Goal: Information Seeking & Learning: Learn about a topic

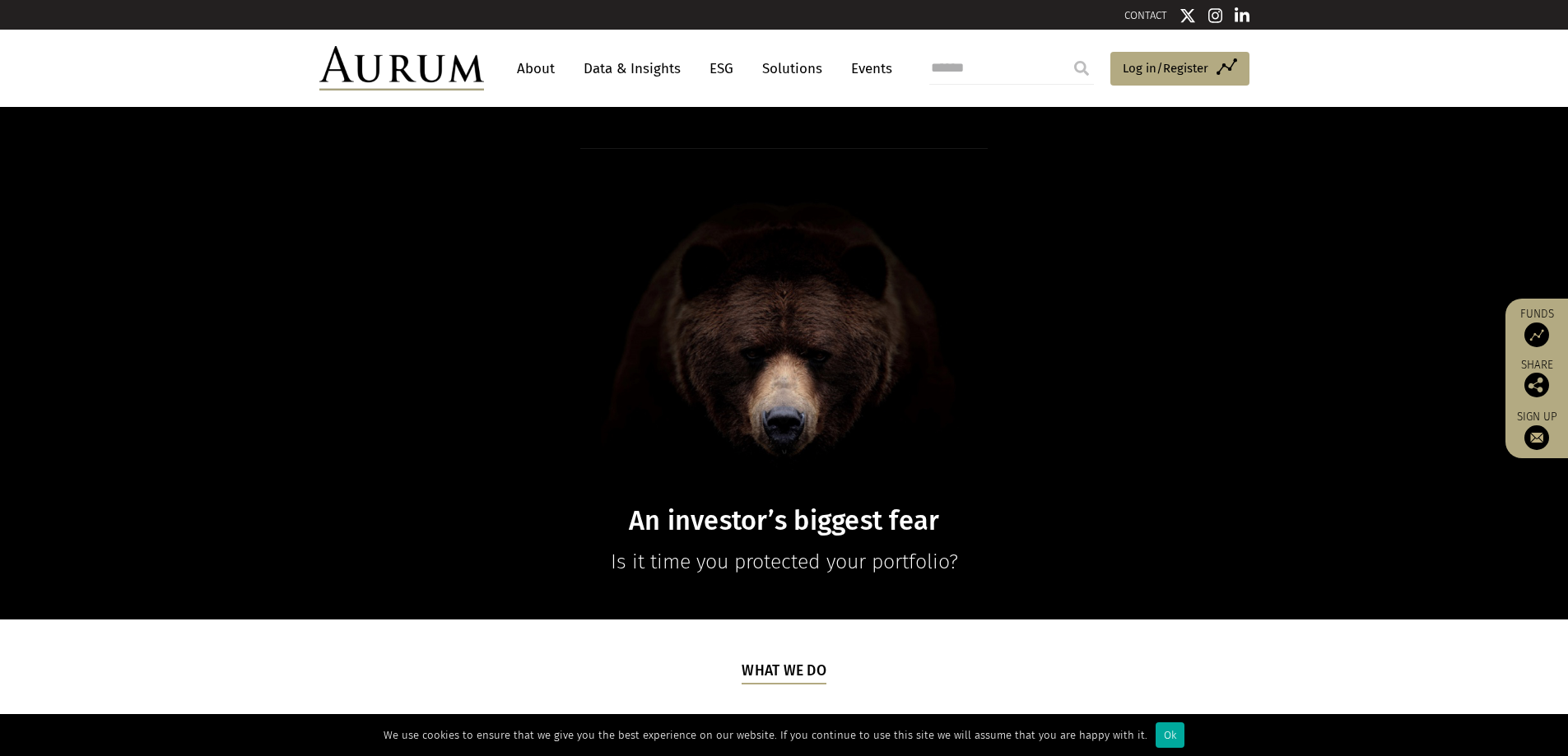
click at [665, 70] on link "Data & Insights" at bounding box center [632, 68] width 114 height 30
click at [524, 64] on link "About" at bounding box center [536, 68] width 54 height 30
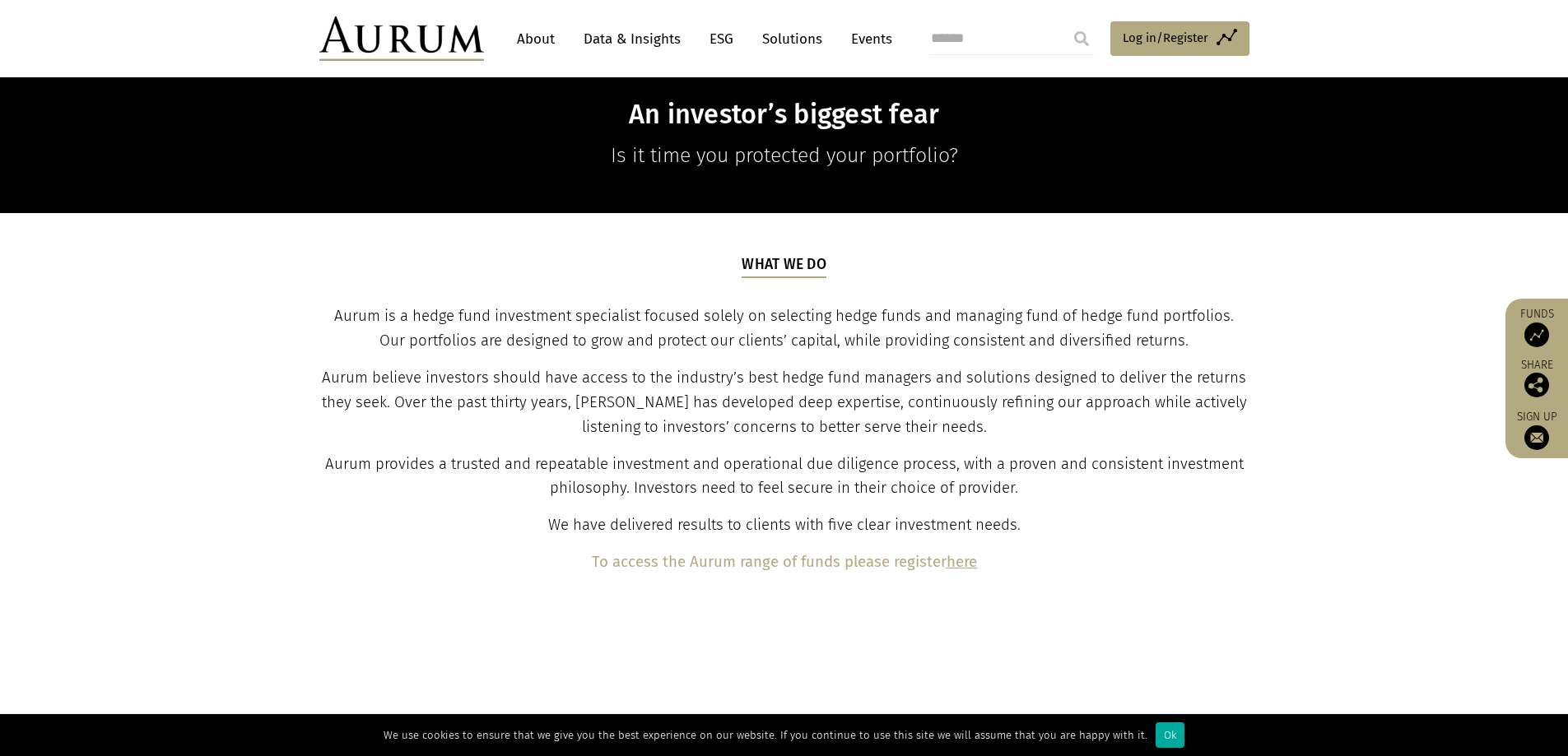
scroll to position [412, 0]
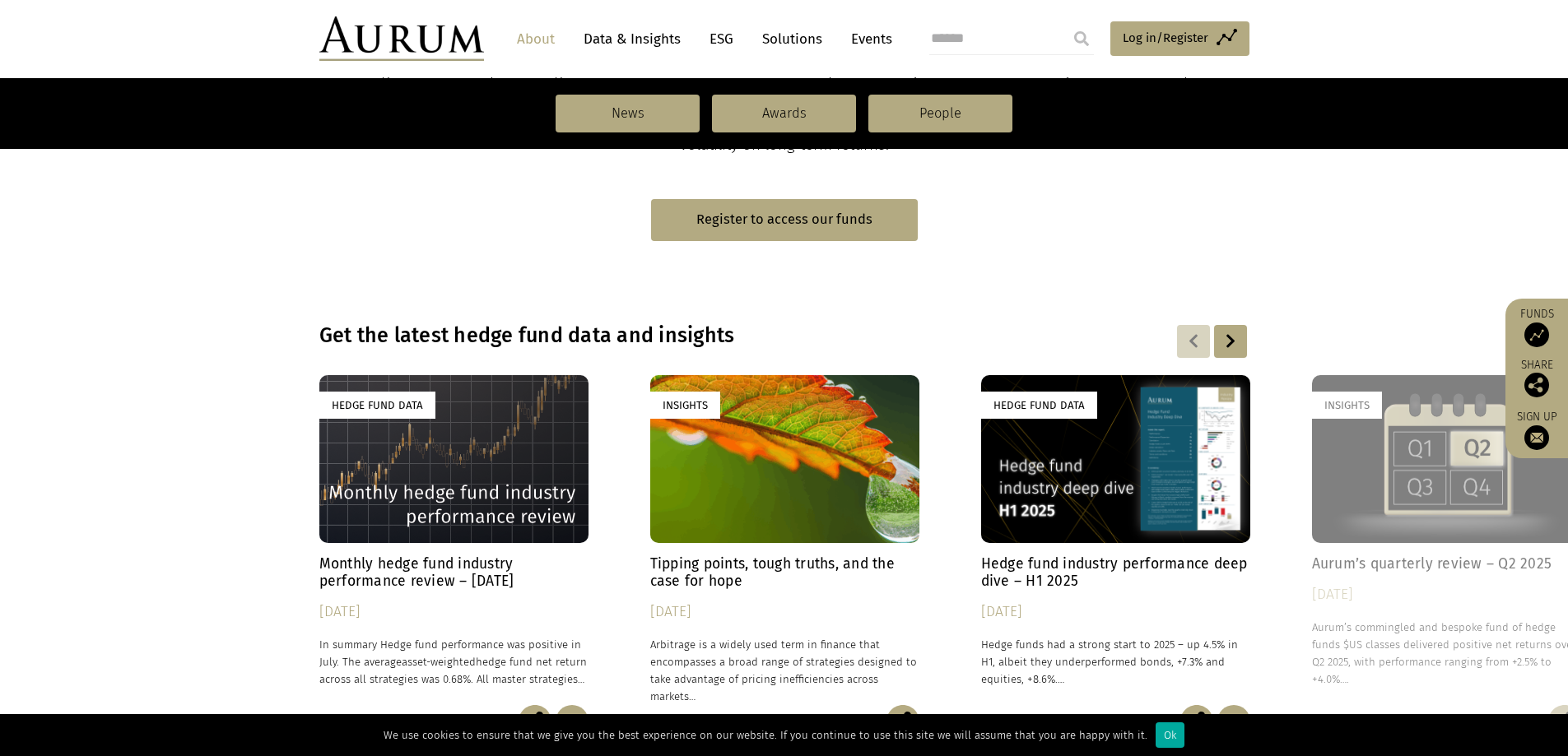
scroll to position [988, 0]
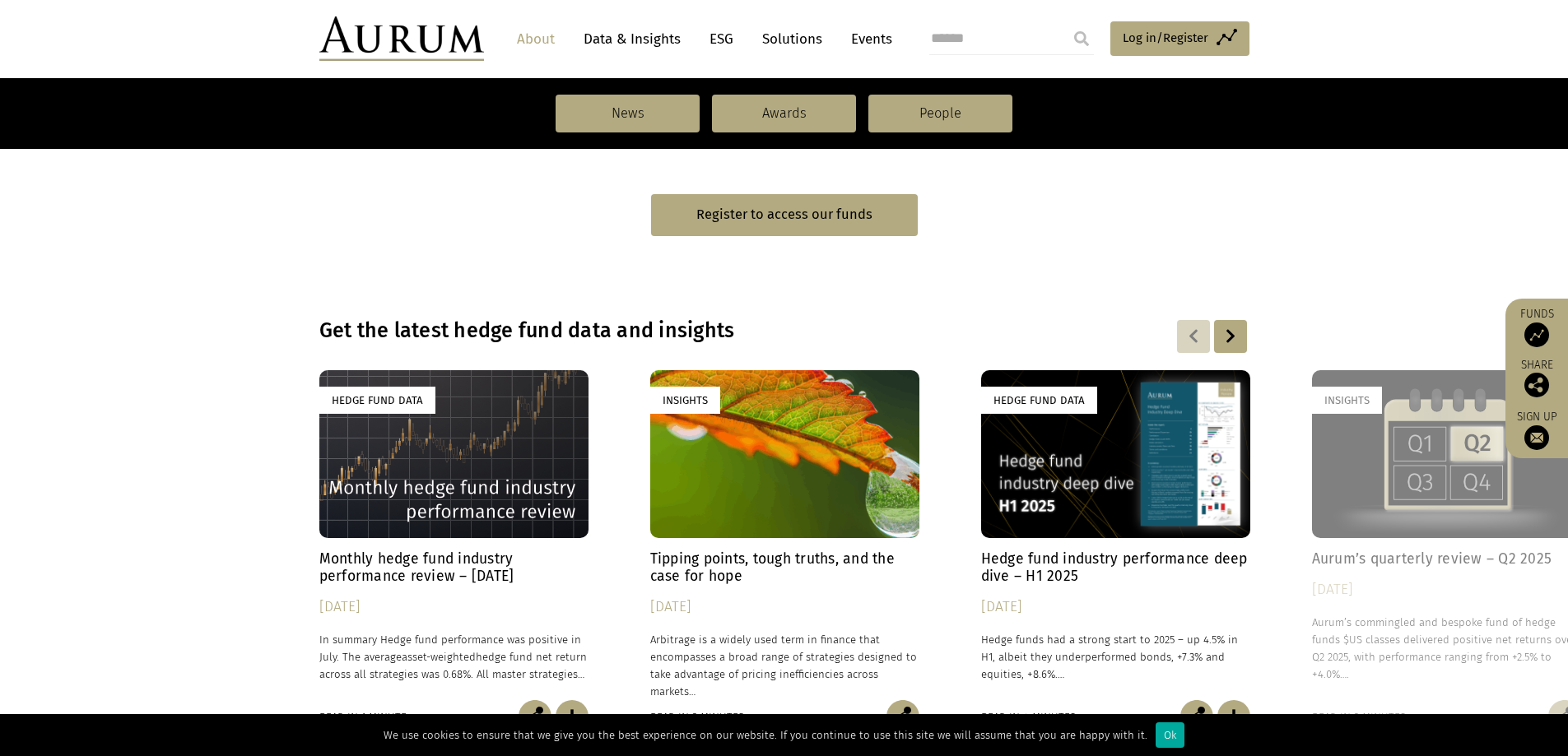
click at [1135, 473] on div "Hedge Fund Data" at bounding box center [1116, 454] width 270 height 168
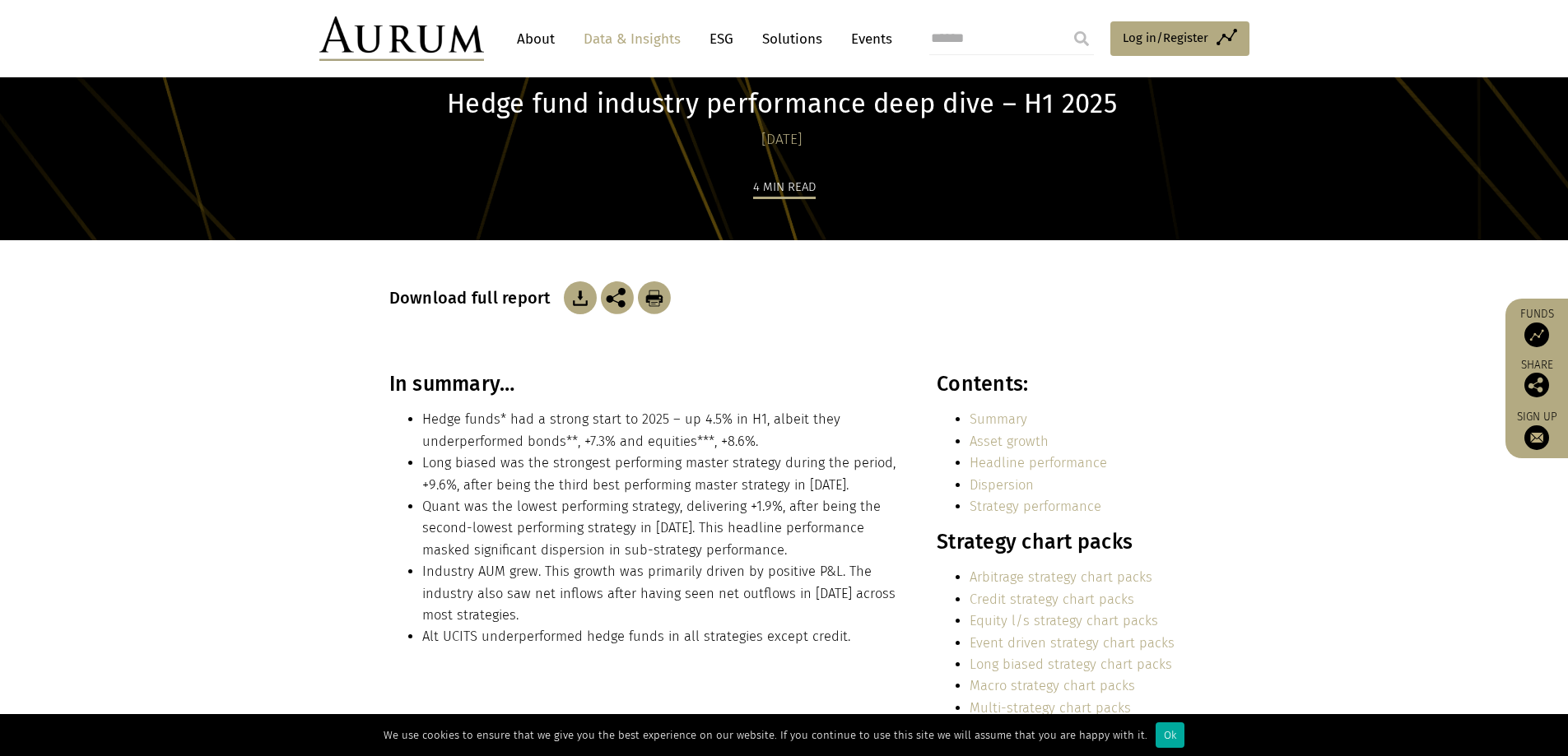
scroll to position [330, 0]
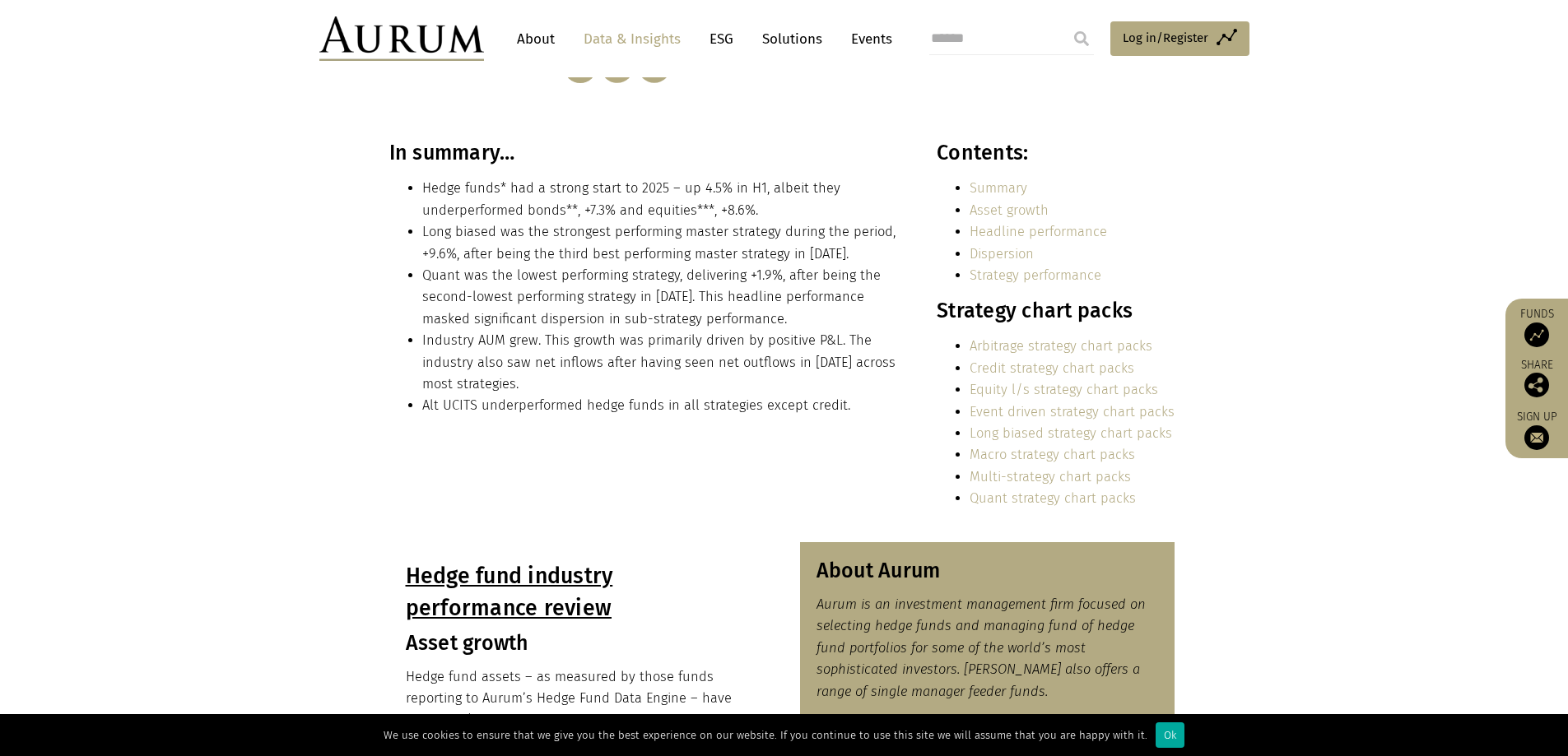
click at [1108, 386] on link "Equity l/s strategy chart packs" at bounding box center [1064, 390] width 188 height 16
click at [1042, 435] on link "Long biased strategy chart packs" at bounding box center [1070, 433] width 202 height 16
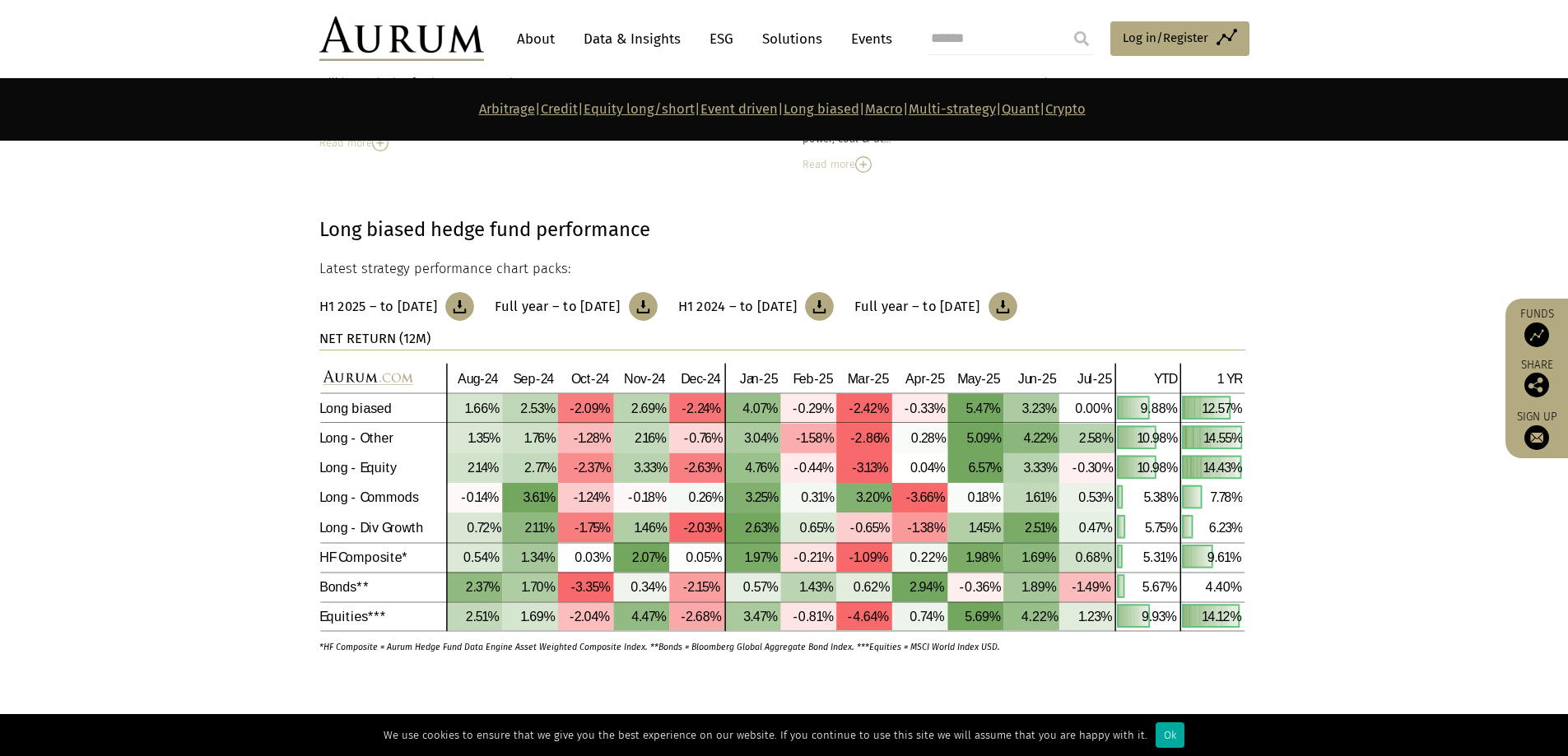
scroll to position [4868, 0]
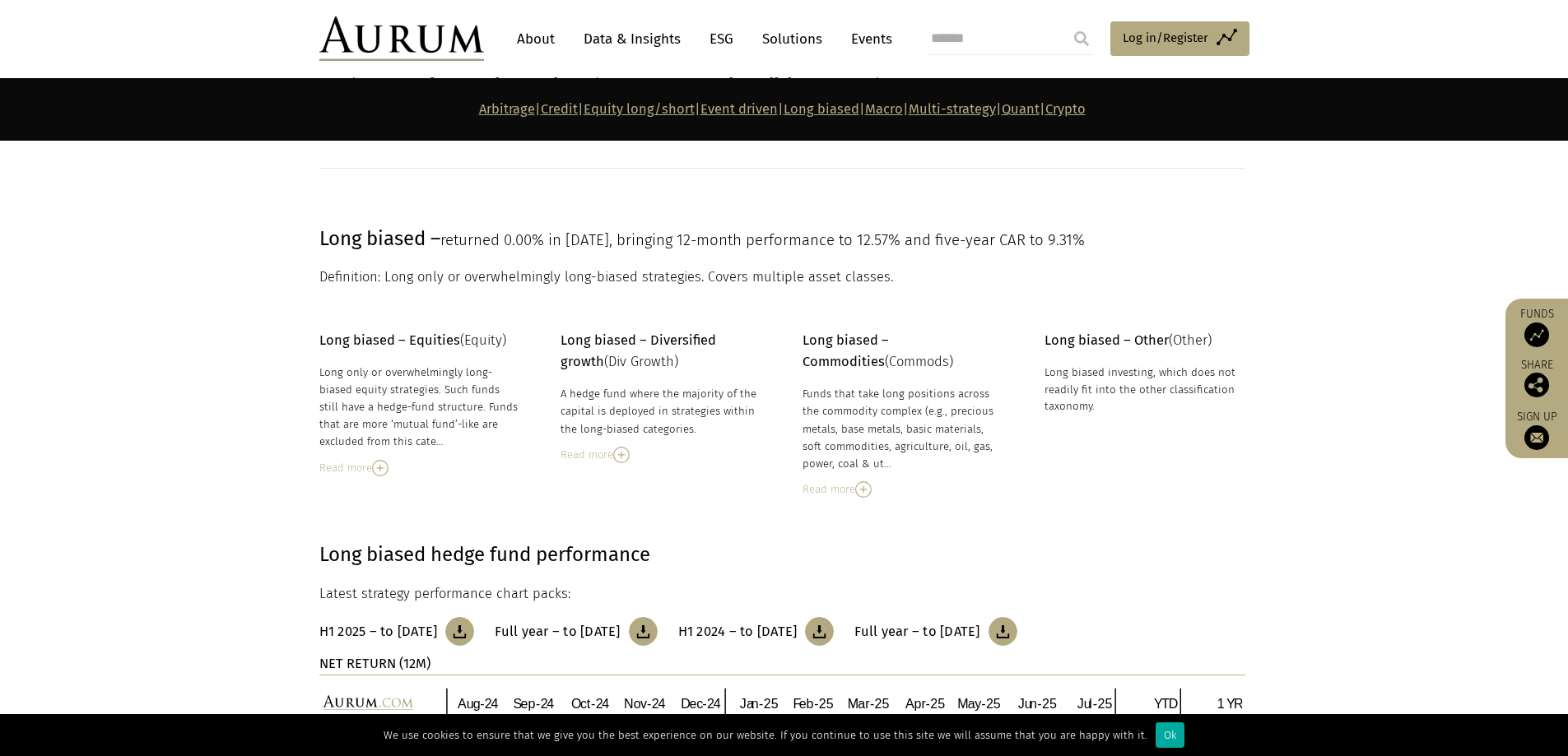
click at [624, 112] on link "Equity long/short" at bounding box center [639, 109] width 111 height 16
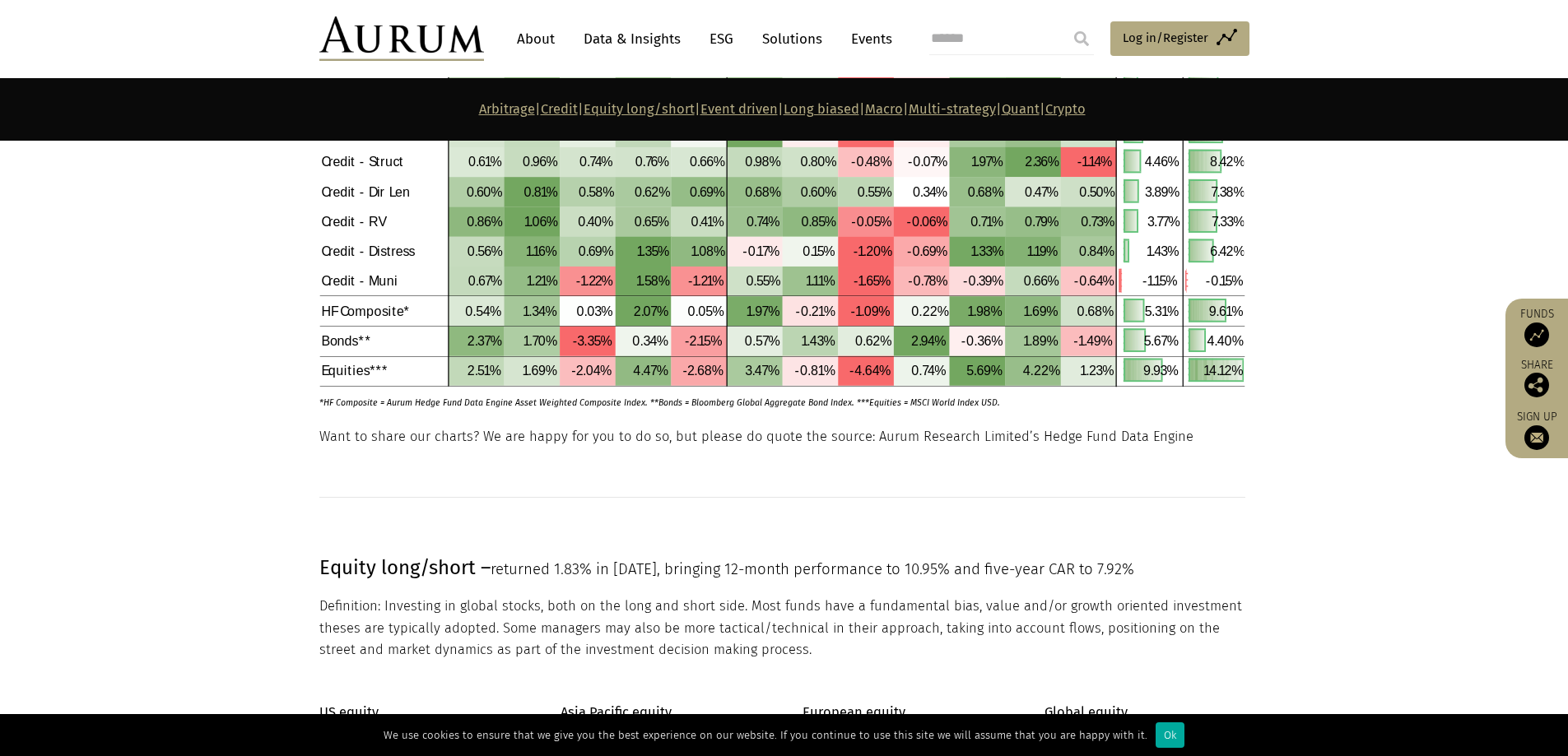
scroll to position [1682, 0]
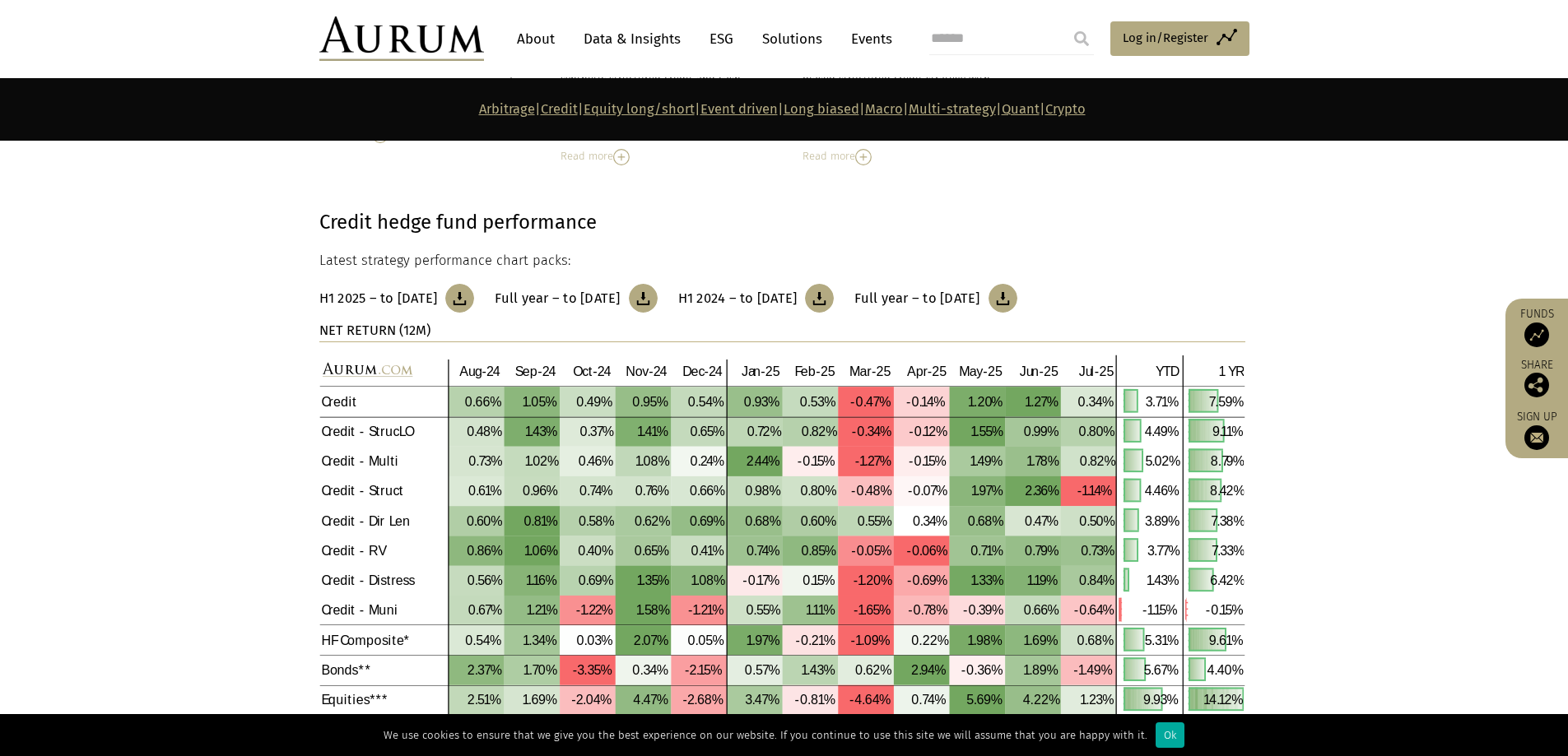
click at [542, 39] on link "About" at bounding box center [536, 39] width 54 height 30
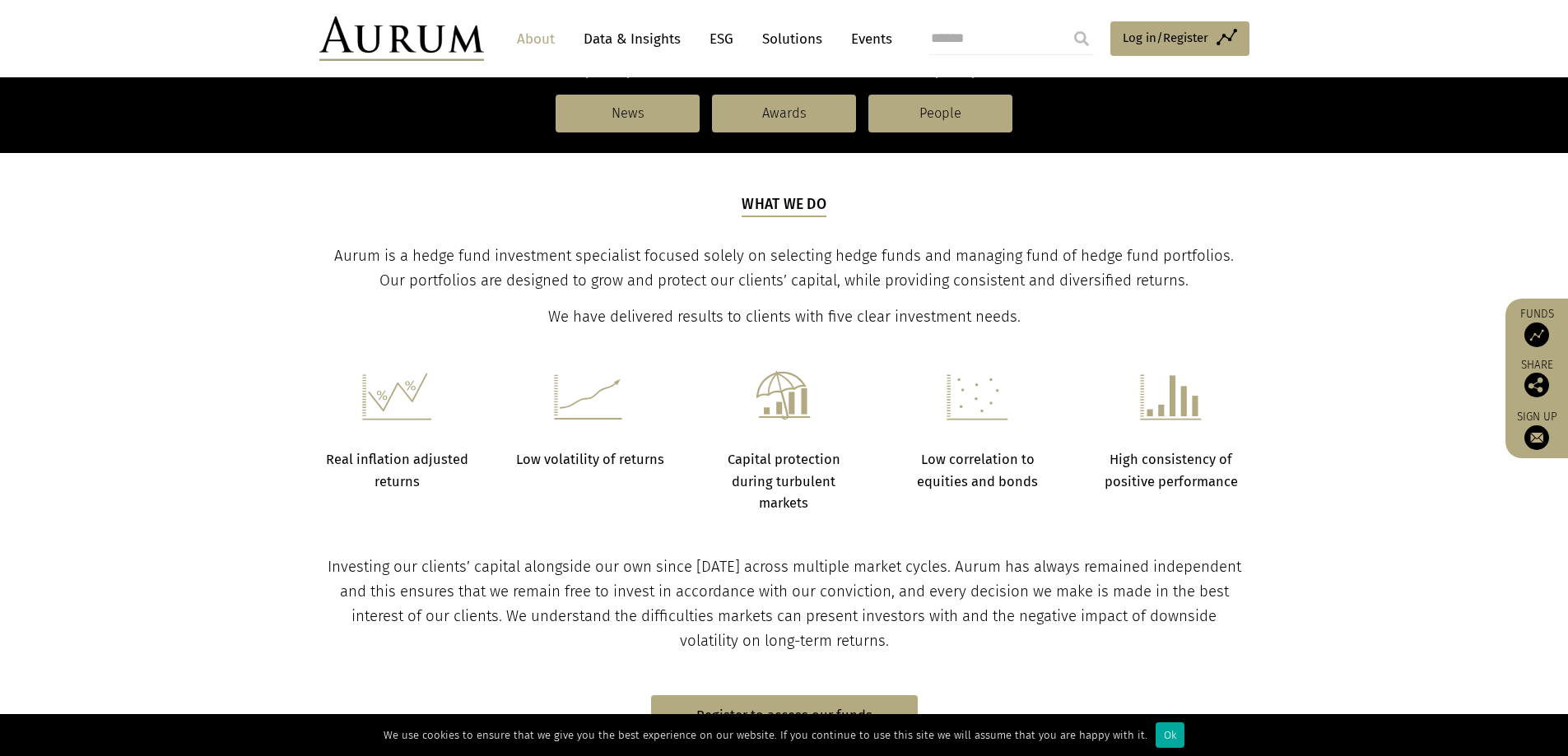
scroll to position [906, 0]
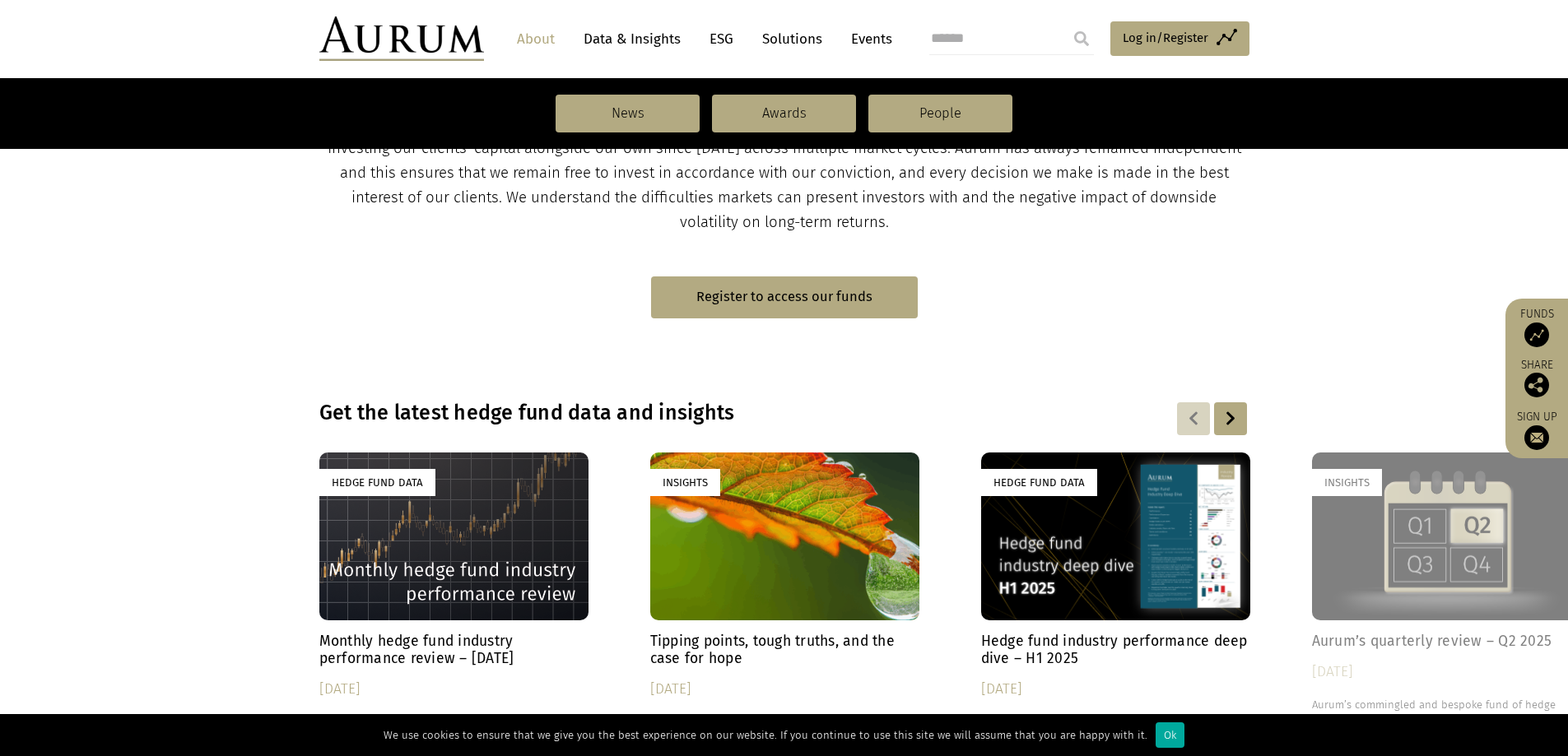
click at [774, 39] on link "Solutions" at bounding box center [792, 39] width 77 height 30
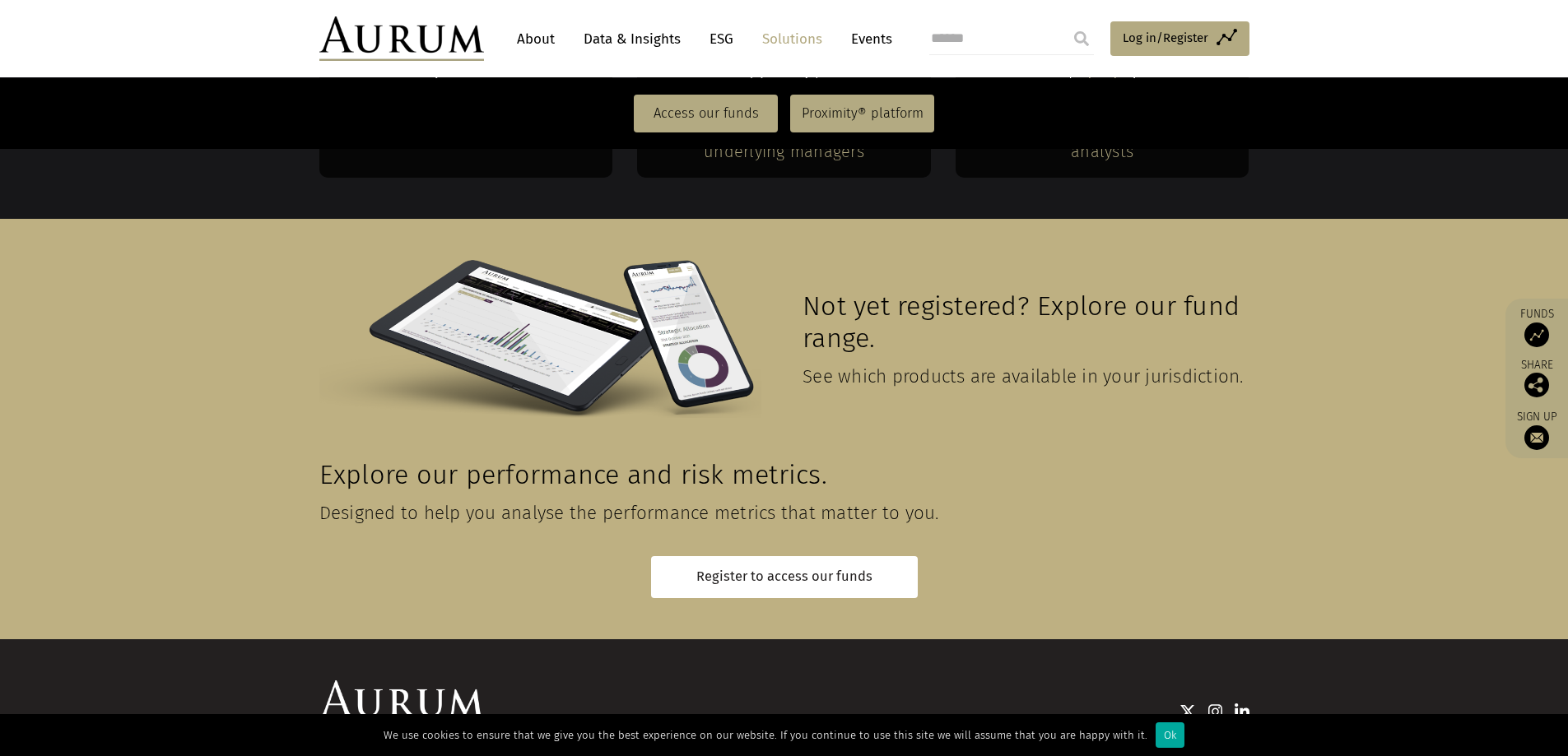
scroll to position [3606, 0]
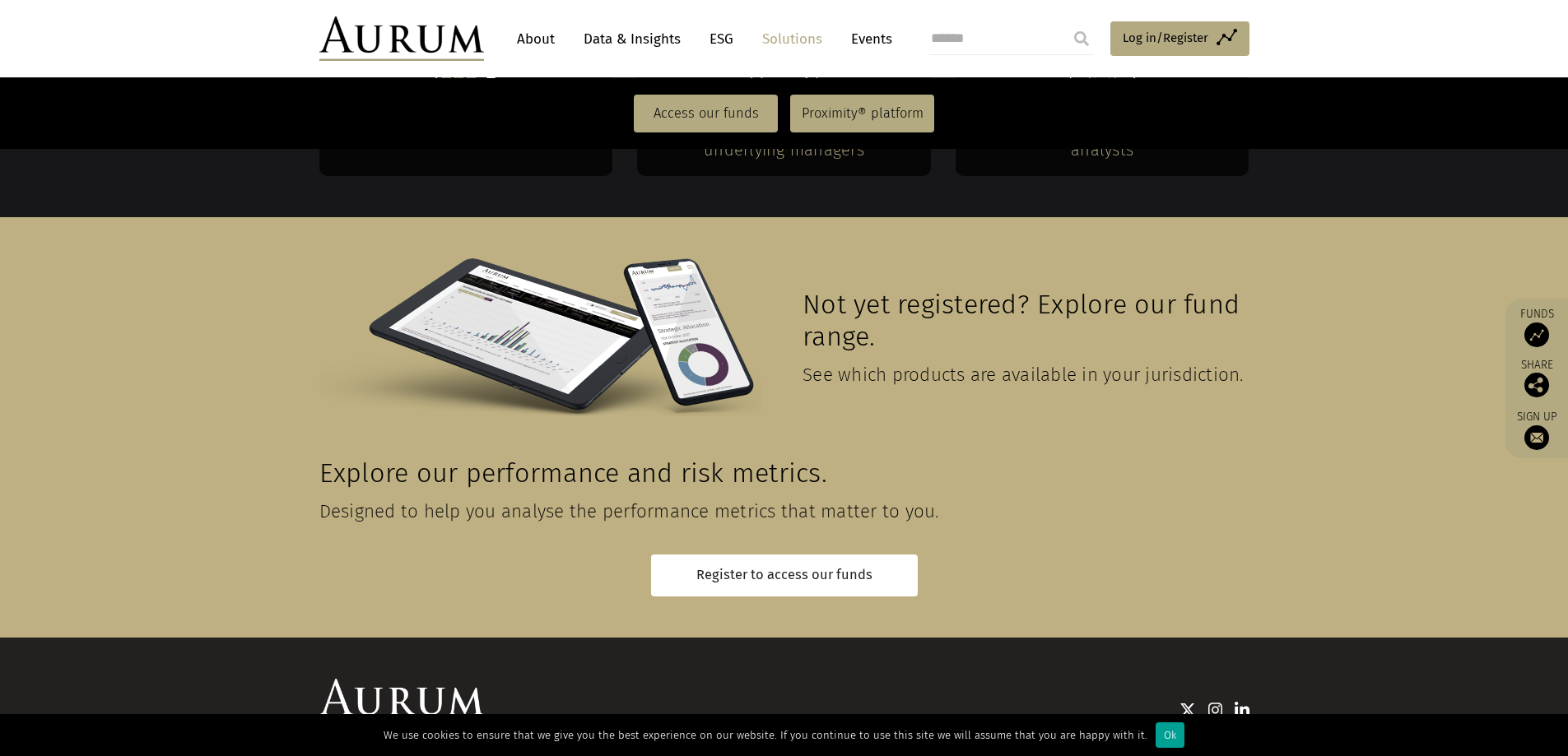
click at [1156, 734] on div "Ok" at bounding box center [1170, 736] width 29 height 26
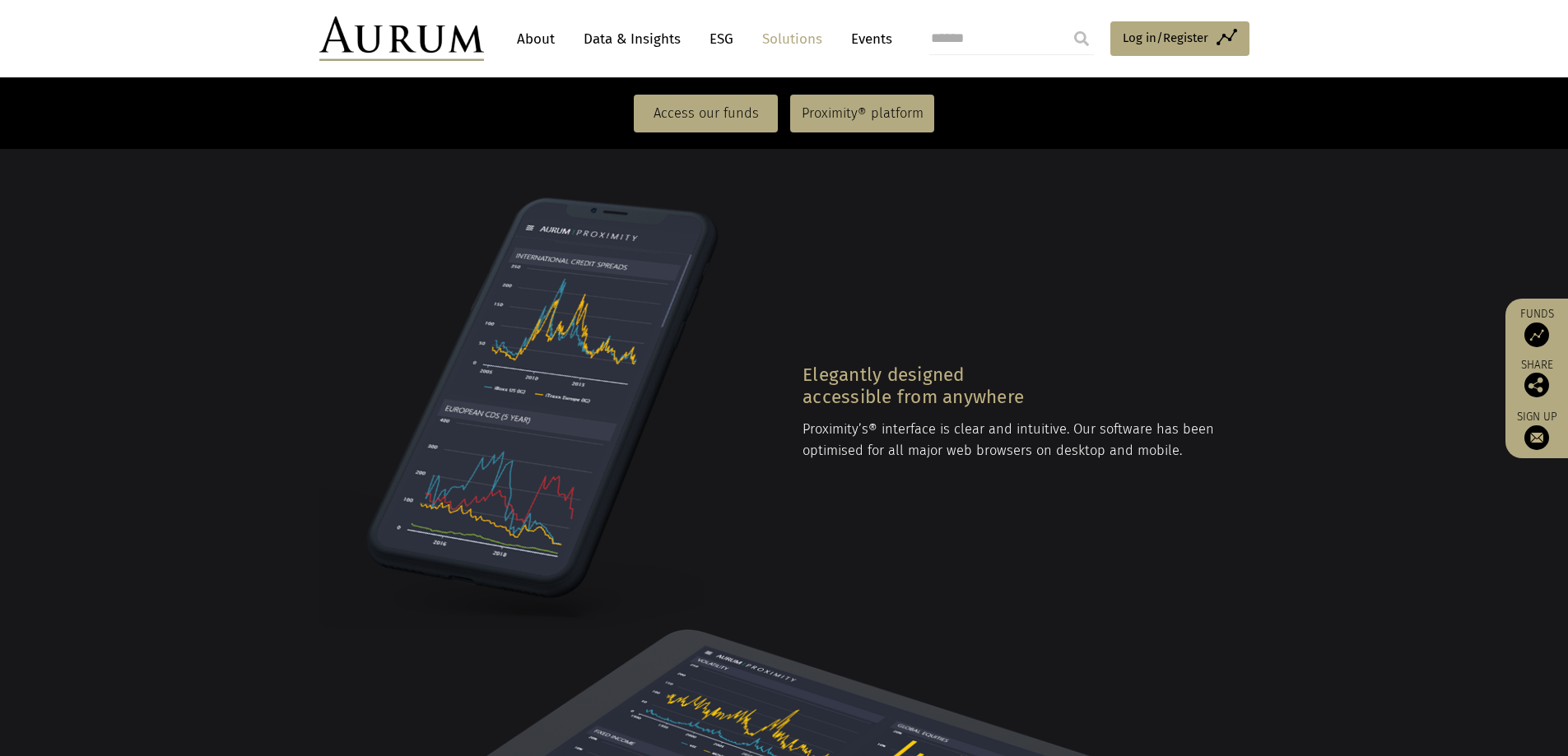
scroll to position [1795, 0]
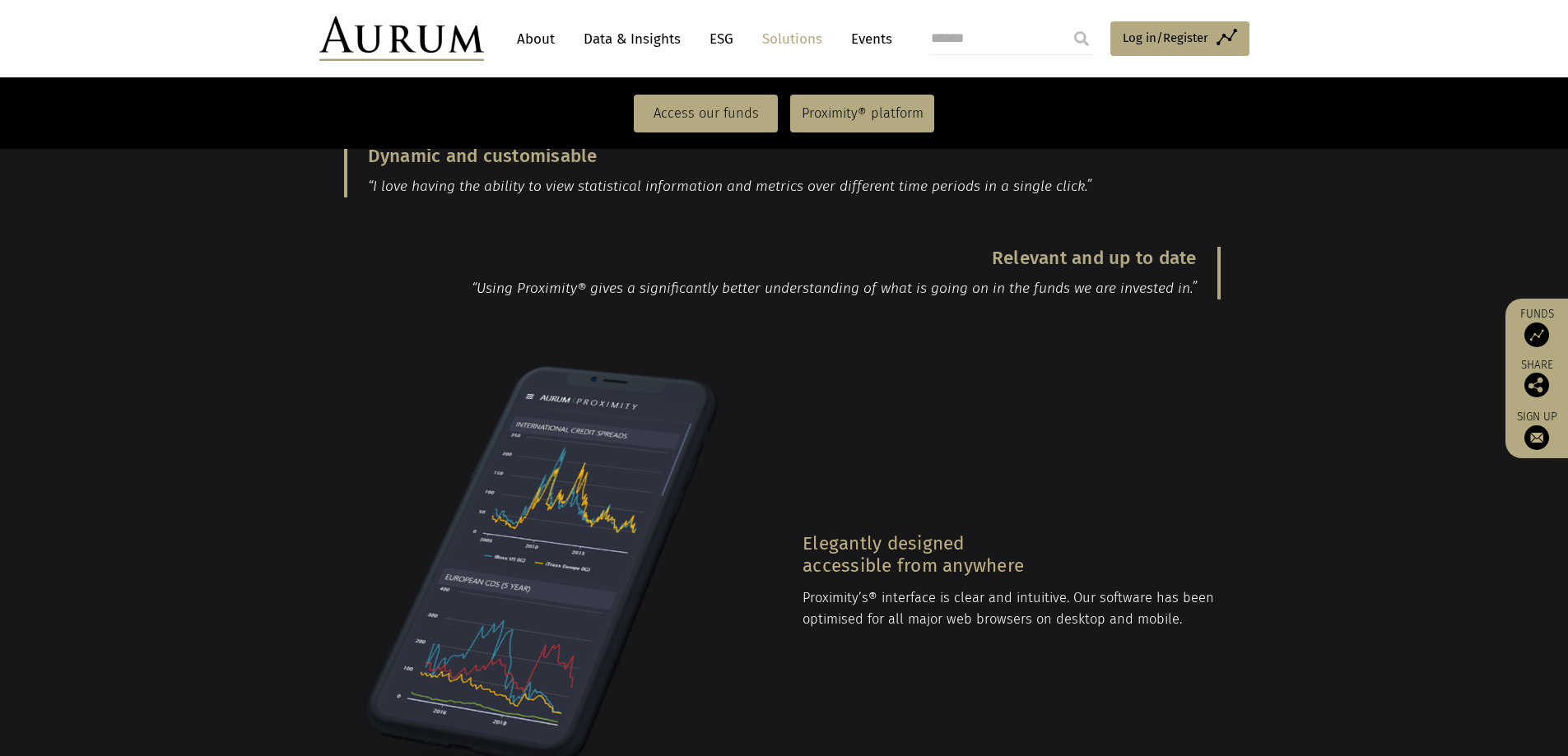
click at [527, 35] on link "About" at bounding box center [536, 39] width 54 height 30
